Goal: Check status: Check status

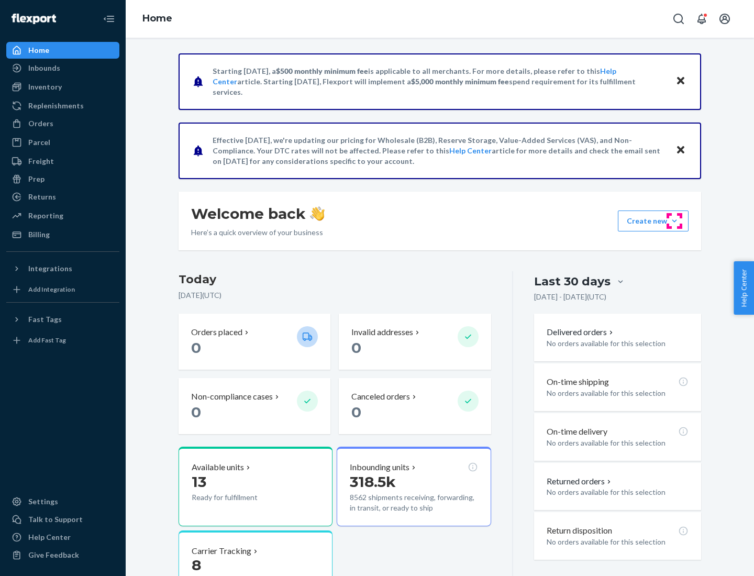
click at [675, 221] on button "Create new Create new inbound Create new order Create new product" at bounding box center [653, 221] width 71 height 21
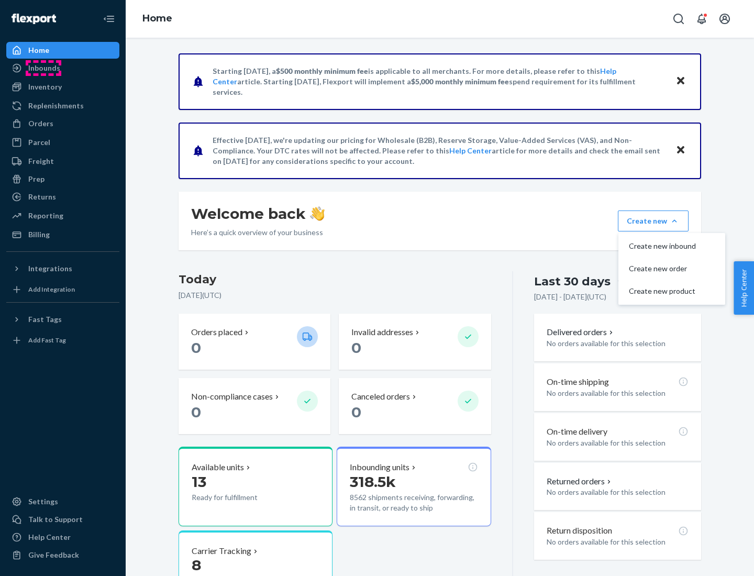
click at [43, 68] on div "Inbounds" at bounding box center [44, 68] width 32 height 10
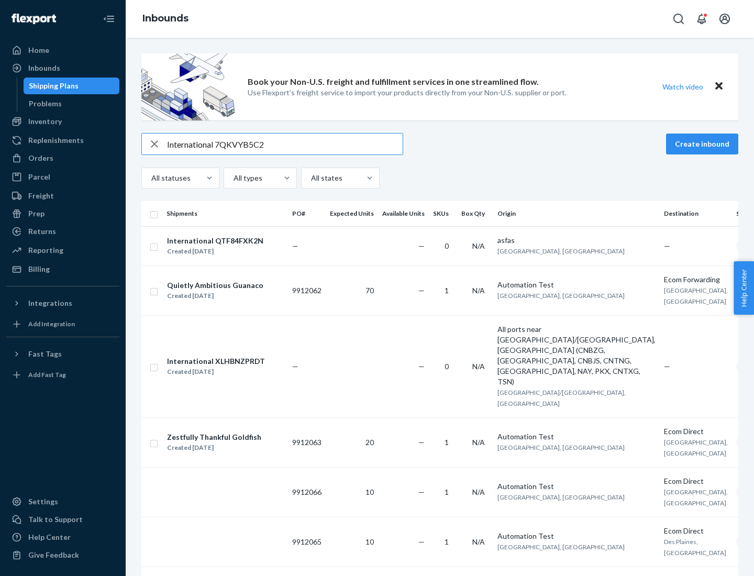
type input "International 7QKVYB5C29"
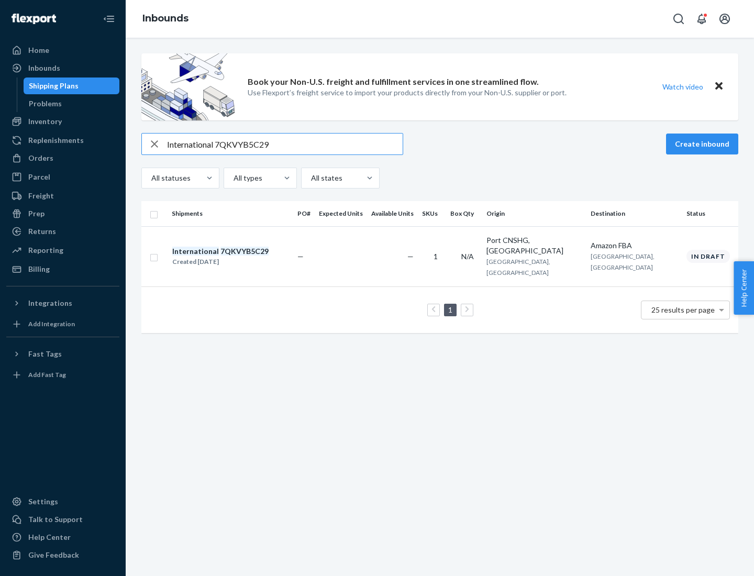
click at [238, 257] on div "Created [DATE]" at bounding box center [220, 262] width 96 height 10
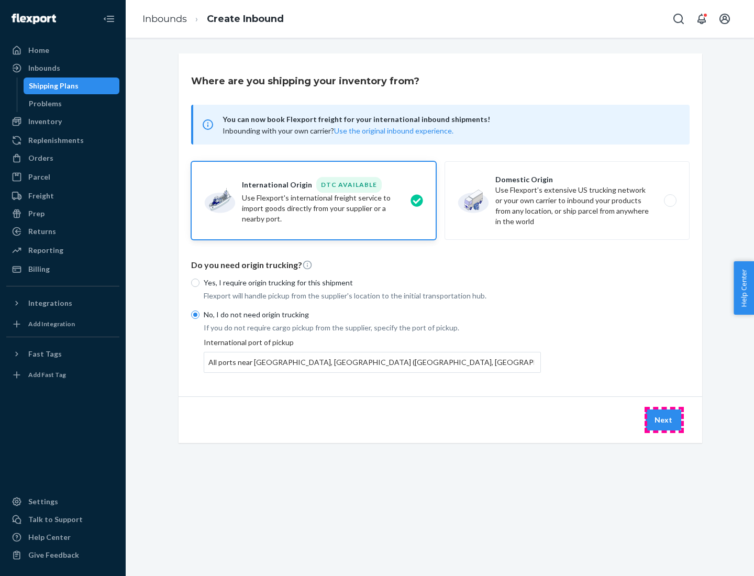
click at [664, 420] on button "Next" at bounding box center [664, 420] width 36 height 21
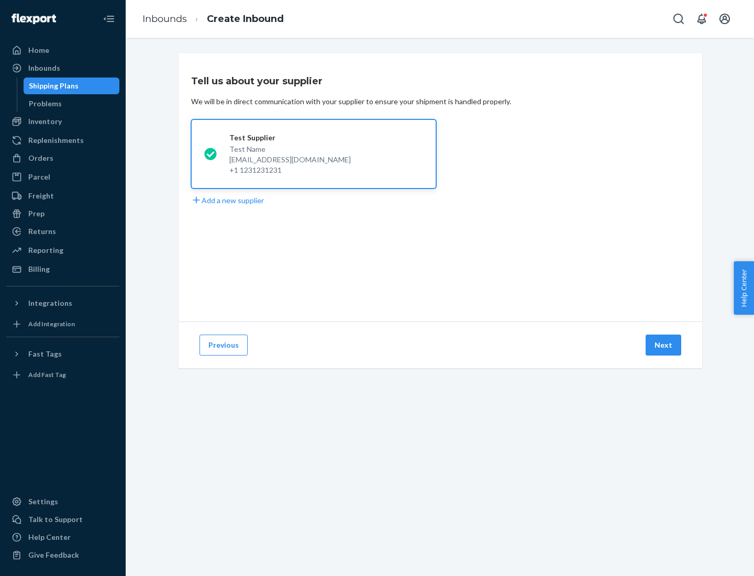
click at [664, 345] on button "Next" at bounding box center [664, 345] width 36 height 21
